Goal: Information Seeking & Learning: Learn about a topic

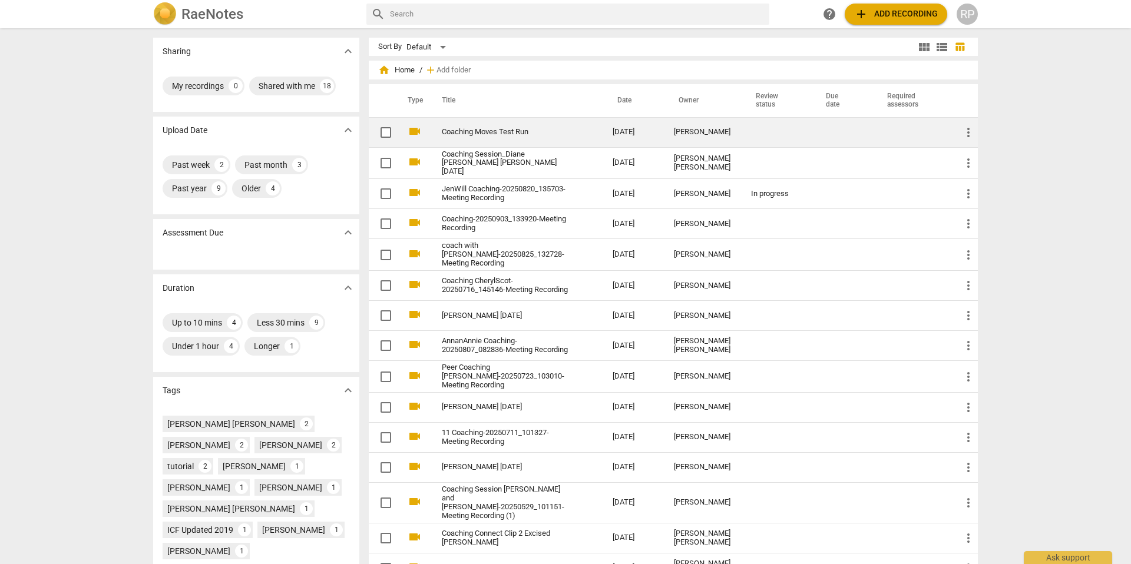
click at [484, 130] on link "Coaching Moves Test Run" at bounding box center [506, 132] width 128 height 9
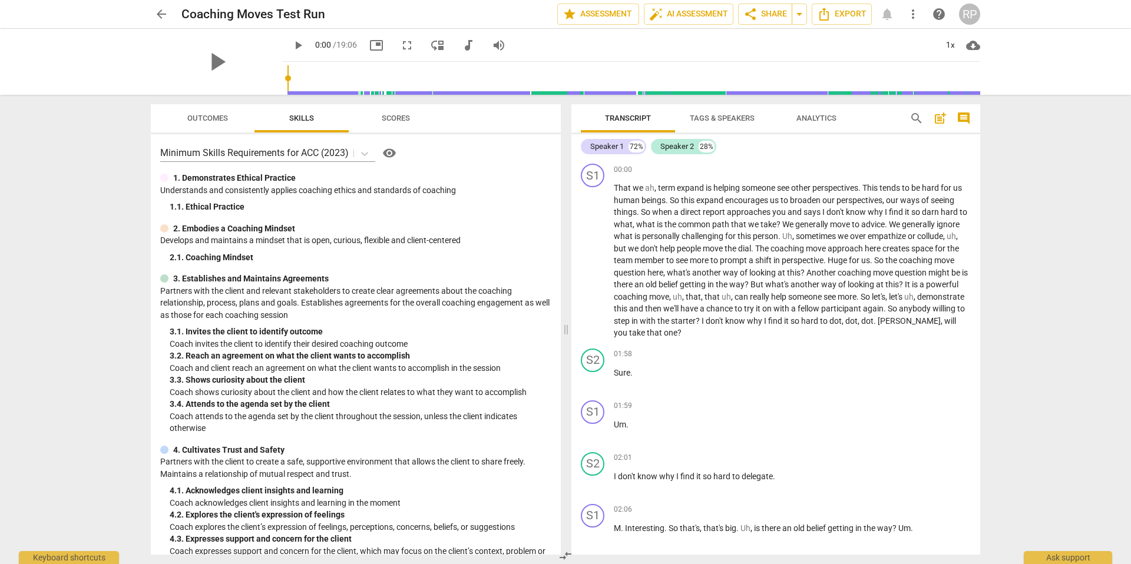
click at [913, 16] on span "more_vert" at bounding box center [913, 14] width 14 height 14
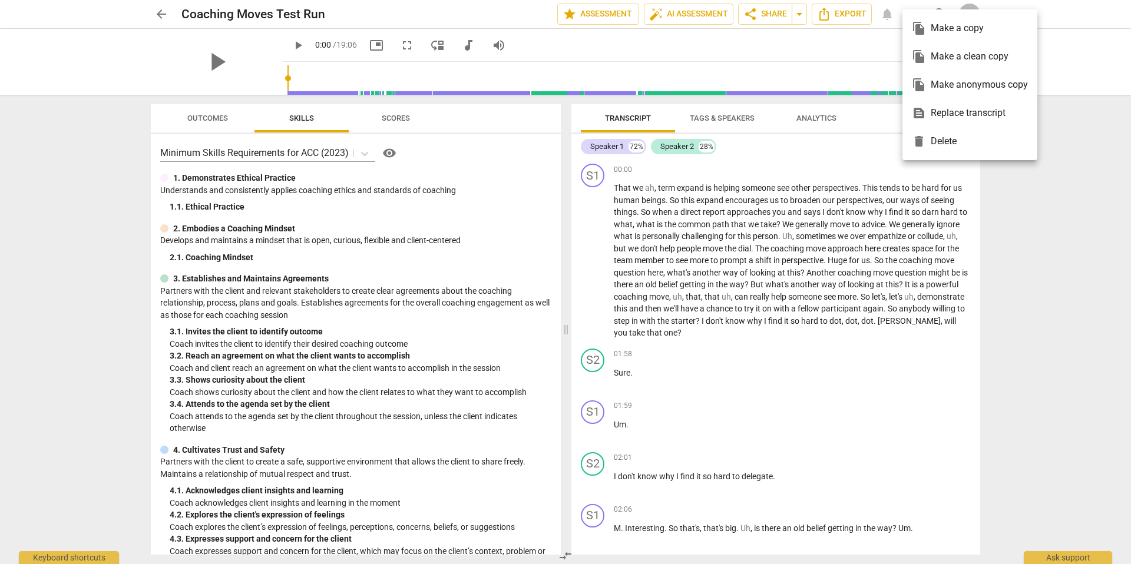
click at [1069, 37] on div at bounding box center [565, 282] width 1131 height 564
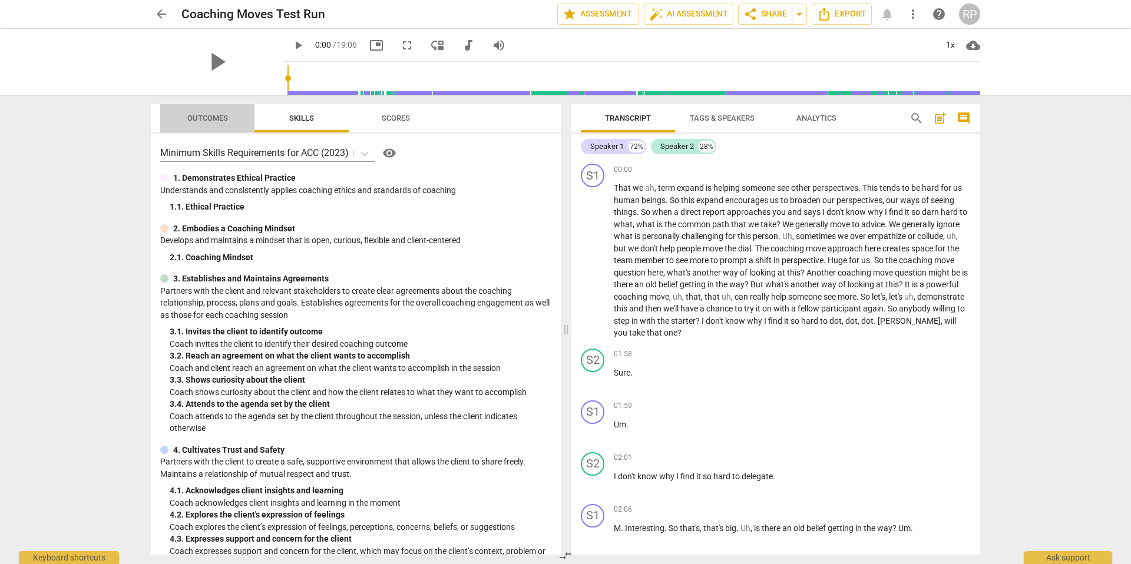
click at [204, 114] on span "Outcomes" at bounding box center [207, 118] width 41 height 9
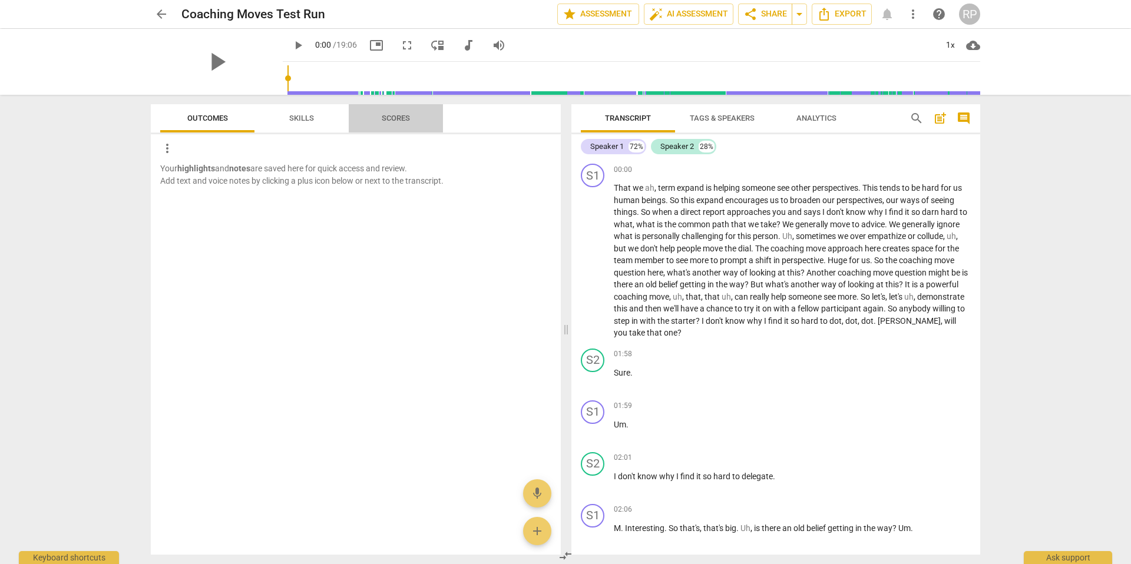
click at [394, 117] on span "Scores" at bounding box center [396, 118] width 28 height 9
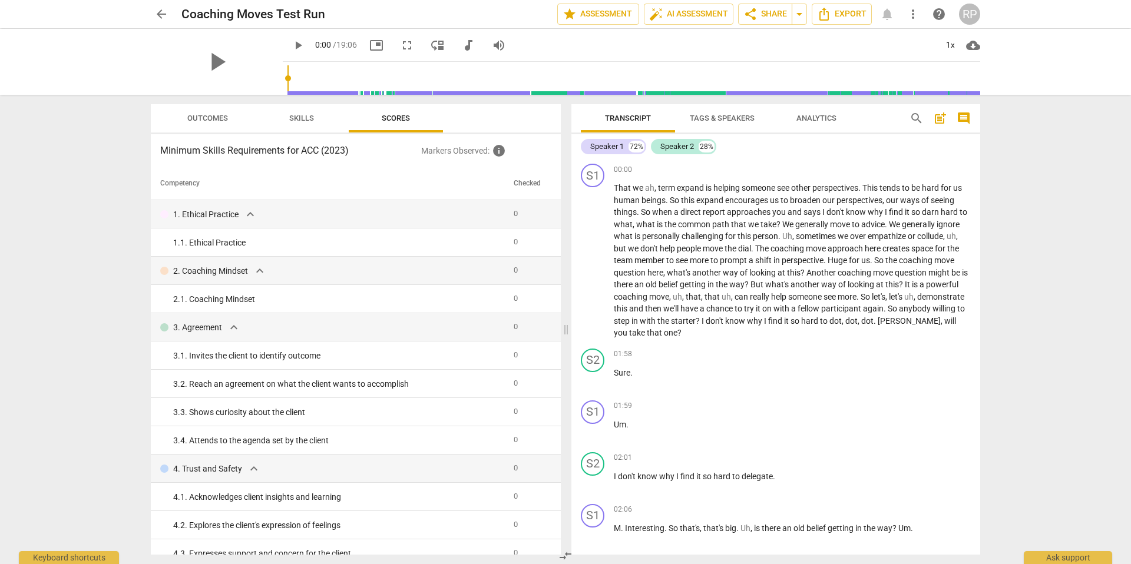
click at [323, 151] on h3 "Minimum Skills Requirements for ACC (2023)" at bounding box center [290, 151] width 261 height 14
click at [737, 117] on span "Tags & Speakers" at bounding box center [722, 118] width 65 height 9
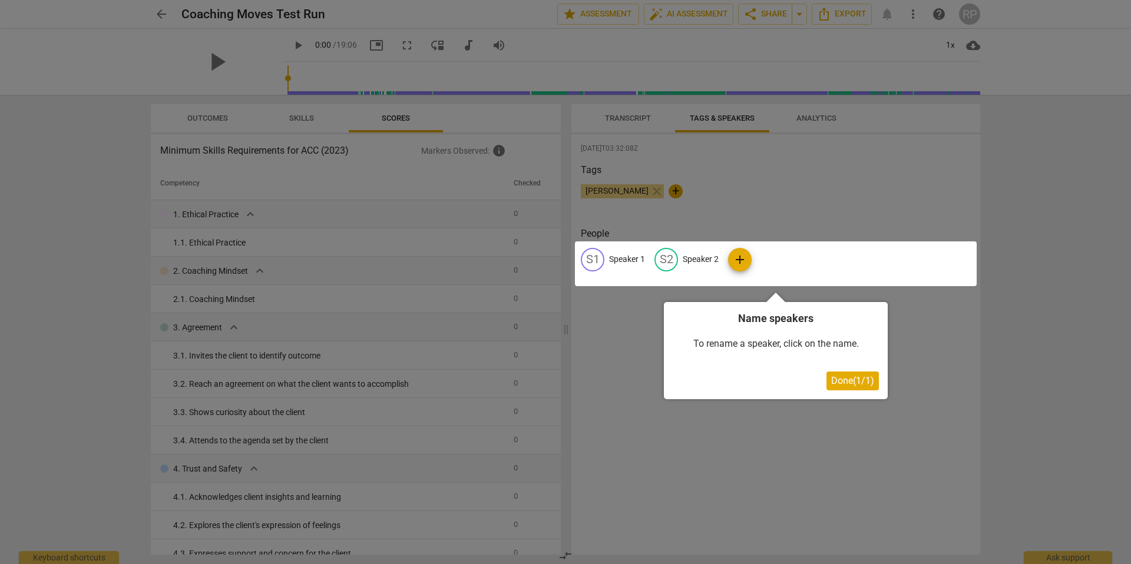
click at [819, 119] on div at bounding box center [565, 282] width 1131 height 564
click at [811, 115] on div at bounding box center [565, 282] width 1131 height 564
click at [848, 379] on span "Done ( 1 / 1 )" at bounding box center [852, 380] width 43 height 11
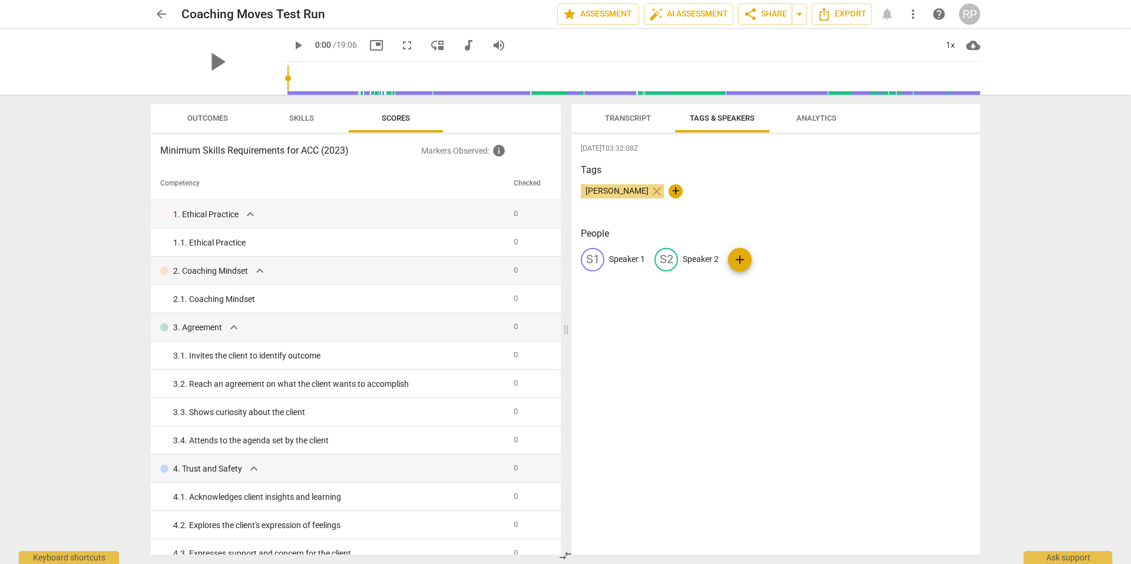
click at [806, 119] on span "Analytics" at bounding box center [816, 118] width 40 height 9
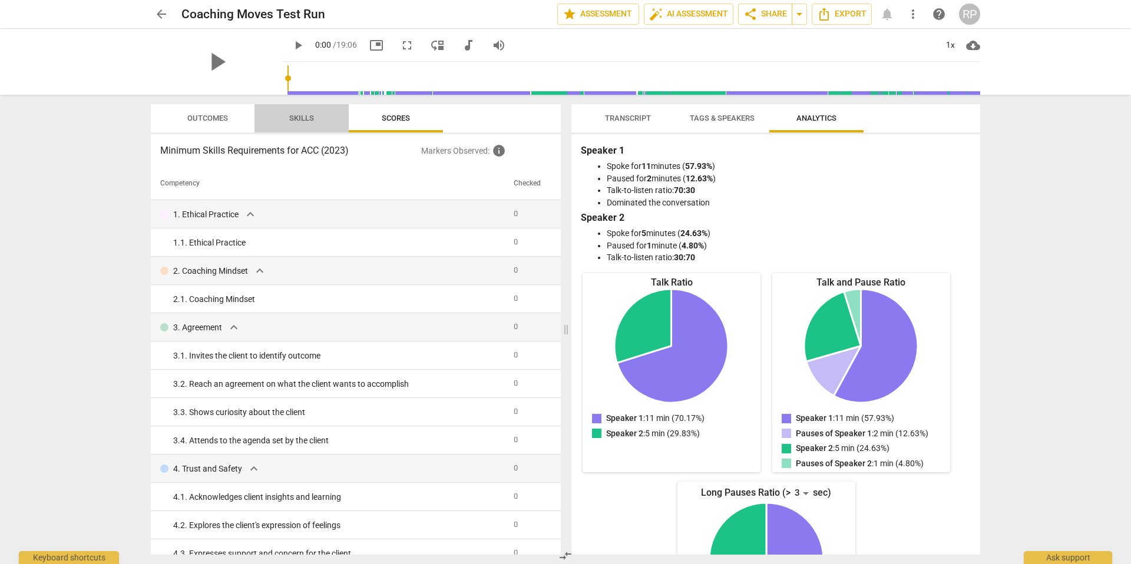
click at [297, 119] on span "Skills" at bounding box center [301, 118] width 25 height 9
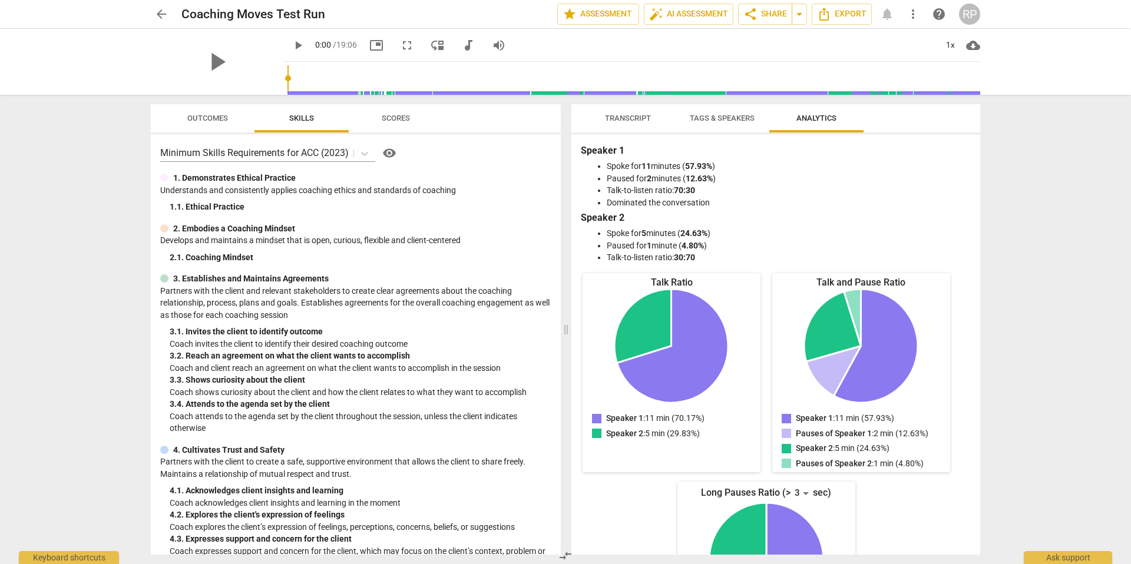
click at [621, 117] on span "Transcript" at bounding box center [628, 118] width 46 height 9
